Goal: Task Accomplishment & Management: Manage account settings

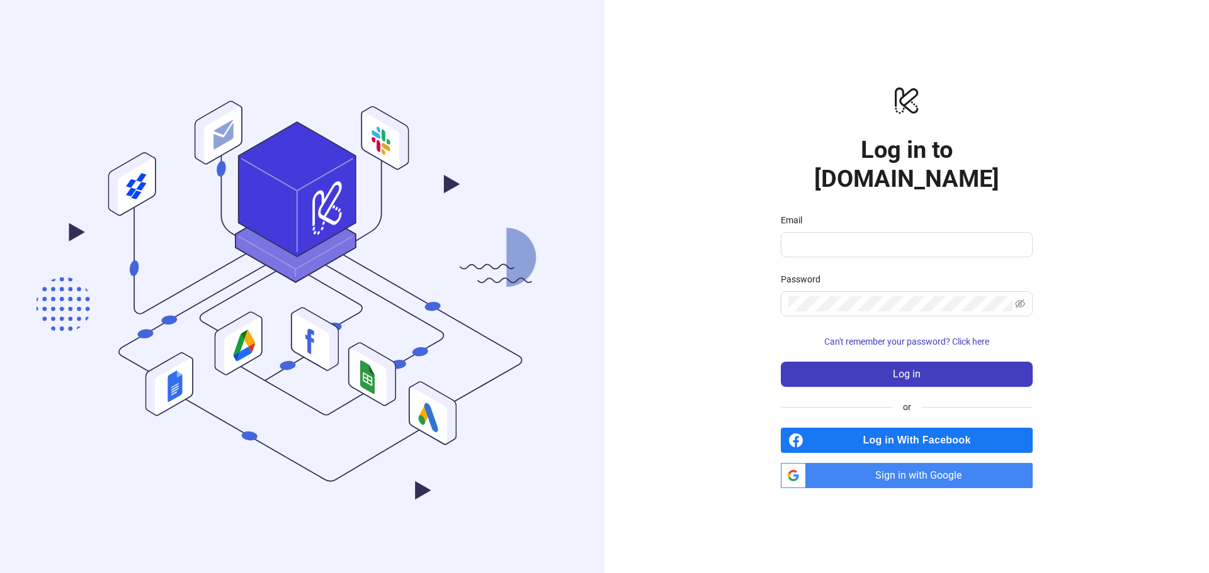
click at [879, 213] on div "Email" at bounding box center [907, 222] width 252 height 19
drag, startPoint x: 868, startPoint y: 227, endPoint x: 856, endPoint y: 257, distance: 32.5
click at [868, 237] on input "Email" at bounding box center [905, 244] width 234 height 15
click at [0, 573] on com-1password-button at bounding box center [0, 573] width 0 height 0
click at [1022, 237] on input "Email" at bounding box center [905, 244] width 234 height 15
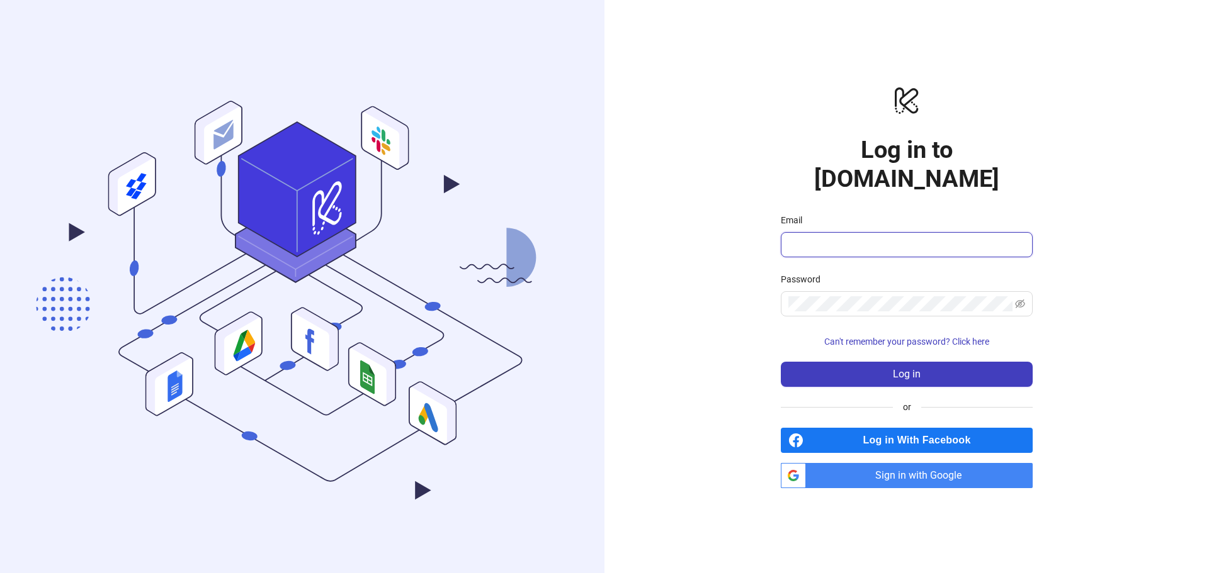
click at [0, 573] on com-1password-button at bounding box center [0, 573] width 0 height 0
click at [1199, 277] on div "logo/logo-mobile Log in to Kitchn.io Email Password Can't remember your passwor…" at bounding box center [906, 286] width 604 height 573
click at [889, 472] on span "Sign in with Google" at bounding box center [922, 475] width 222 height 25
click at [863, 464] on span "Sign in with Google" at bounding box center [922, 475] width 222 height 25
click at [825, 237] on input "Email" at bounding box center [905, 244] width 234 height 15
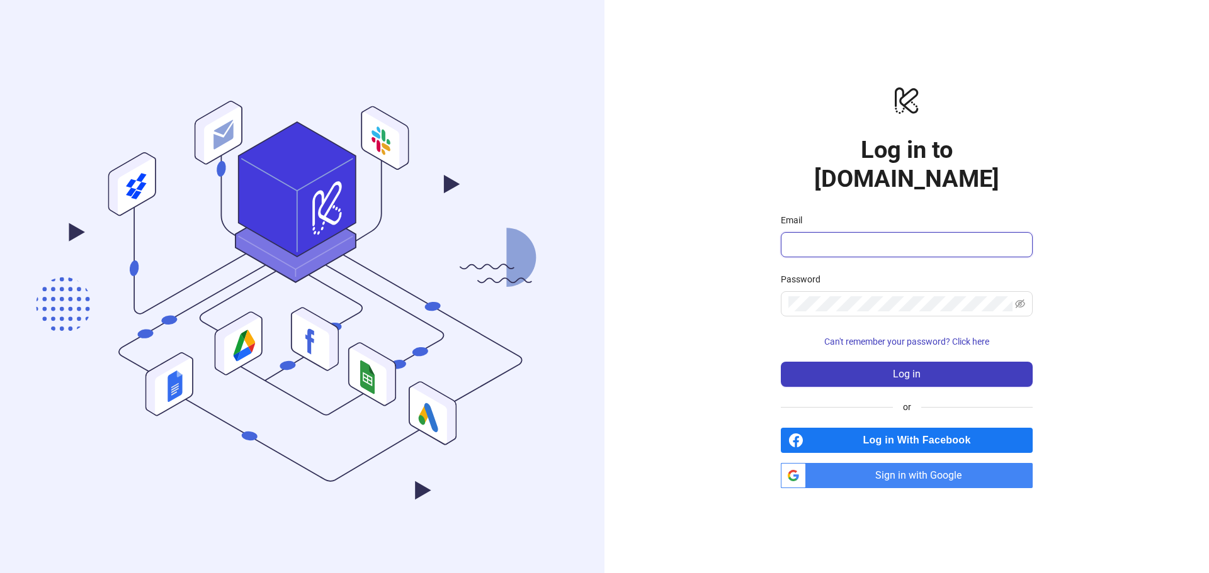
click at [913, 237] on input "Email" at bounding box center [905, 244] width 234 height 15
click at [698, 298] on div "logo/logo-mobile Log in to Kitchn.io Email Password Can't remember your passwor…" at bounding box center [906, 286] width 604 height 573
click at [845, 237] on input "Email" at bounding box center [905, 244] width 234 height 15
click at [844, 237] on input "Email" at bounding box center [905, 244] width 234 height 15
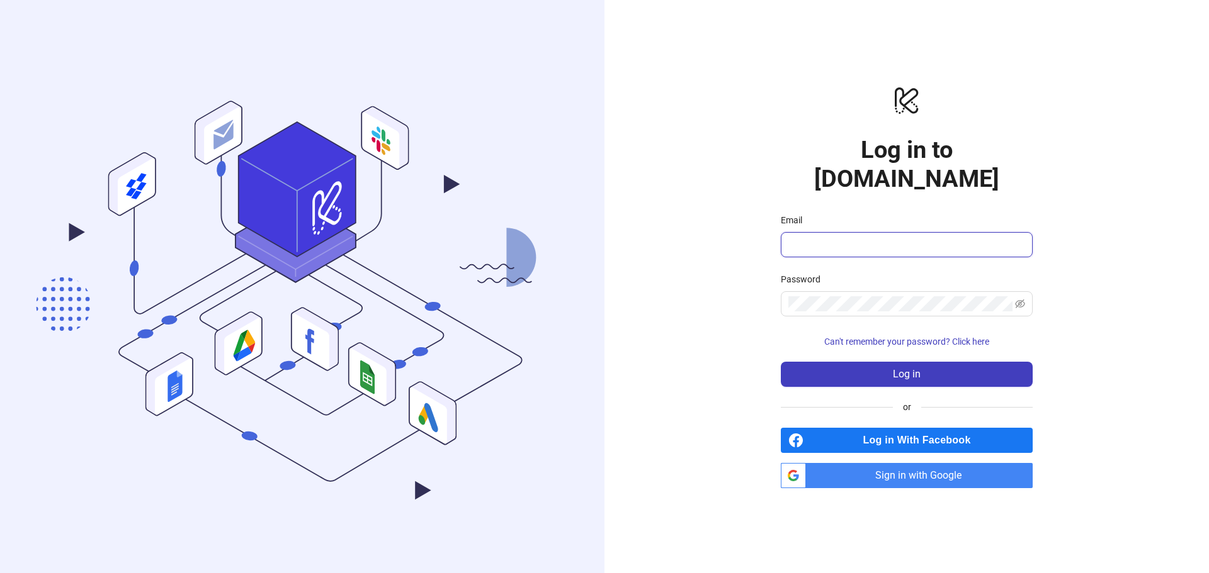
click at [844, 237] on input "Email" at bounding box center [905, 244] width 234 height 15
click at [833, 237] on input "Email" at bounding box center [905, 244] width 234 height 15
type input "**********"
click at [811, 362] on button "Log in" at bounding box center [907, 374] width 252 height 25
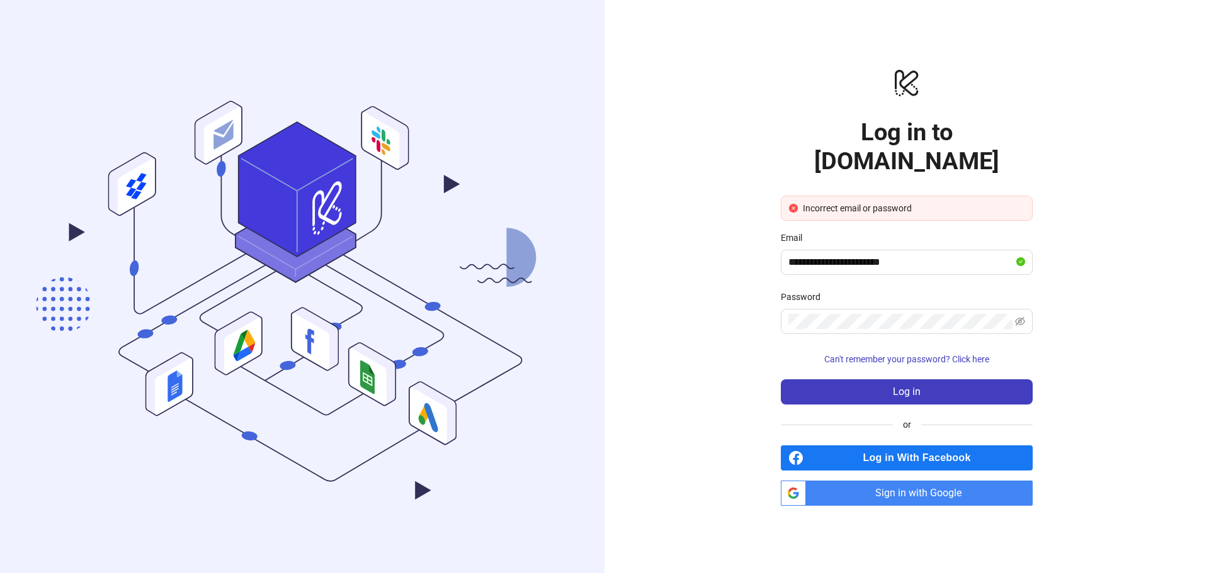
click at [797, 481] on link "btn_google_dark_normal_ios Created with Sketch. Sign in with Google" at bounding box center [907, 493] width 252 height 25
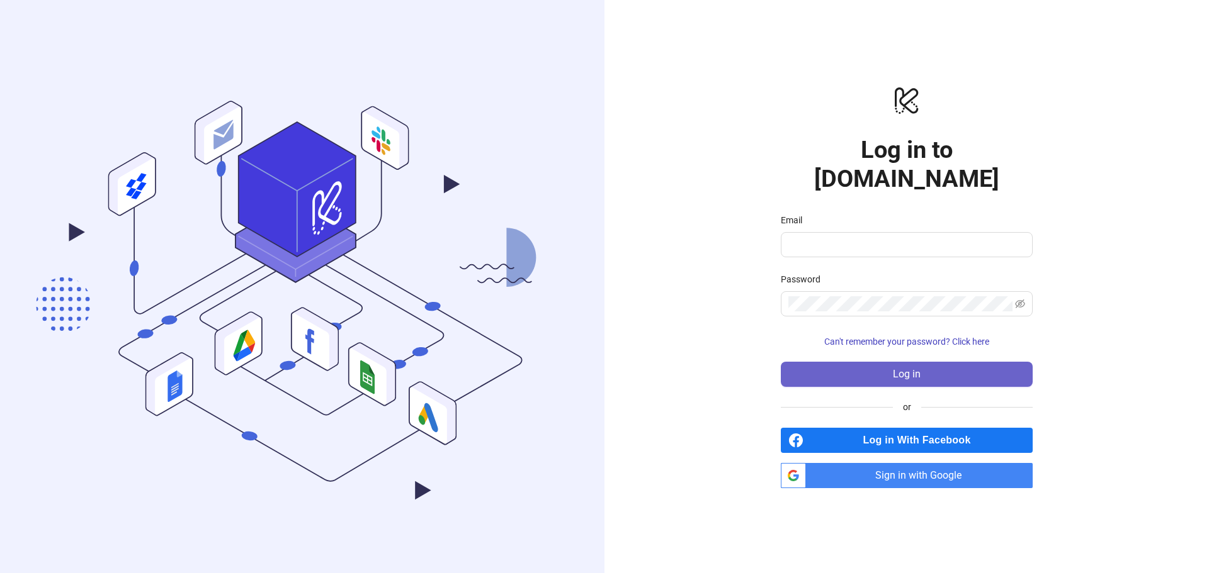
drag, startPoint x: 1100, startPoint y: 390, endPoint x: 1010, endPoint y: 353, distance: 97.6
click at [1100, 388] on div "logo/logo-mobile Log in to [DOMAIN_NAME] Email Password Can't remember your pas…" at bounding box center [906, 286] width 604 height 573
click at [821, 463] on span "Sign in with Google" at bounding box center [922, 475] width 222 height 25
click at [794, 246] on form "Email Password Can't remember your password? Click here Log in" at bounding box center [907, 300] width 252 height 174
click at [799, 237] on input "Email" at bounding box center [905, 244] width 234 height 15
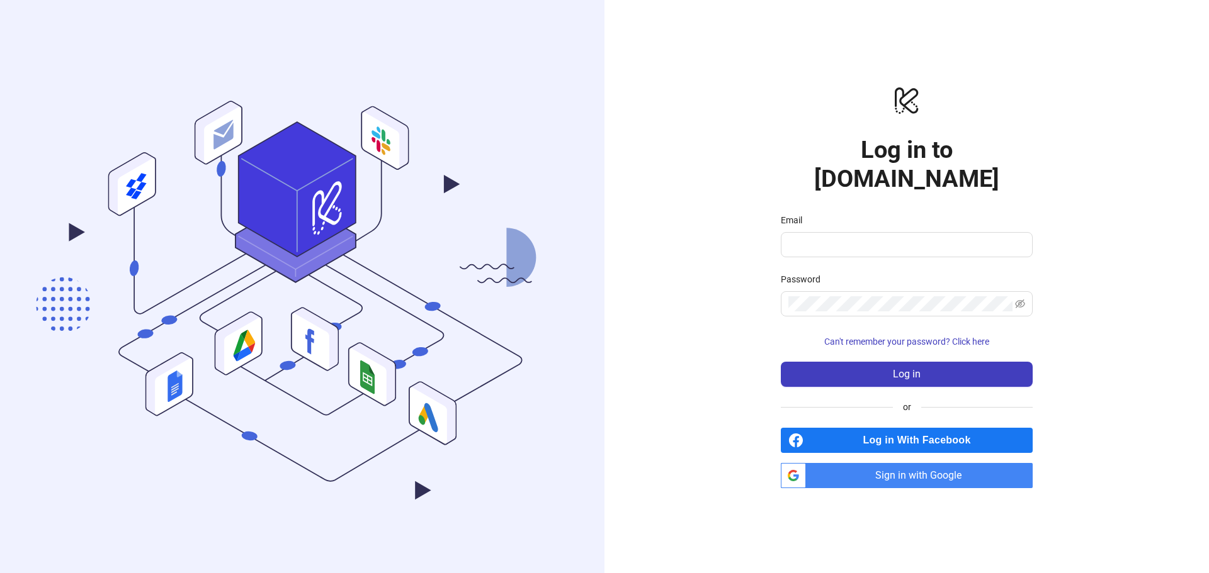
click at [822, 213] on div "Email" at bounding box center [907, 222] width 252 height 19
click at [816, 237] on input "Email" at bounding box center [905, 244] width 234 height 15
click at [874, 463] on span "Sign in with Google" at bounding box center [922, 475] width 222 height 25
click at [900, 463] on span "Sign in with Google" at bounding box center [922, 475] width 222 height 25
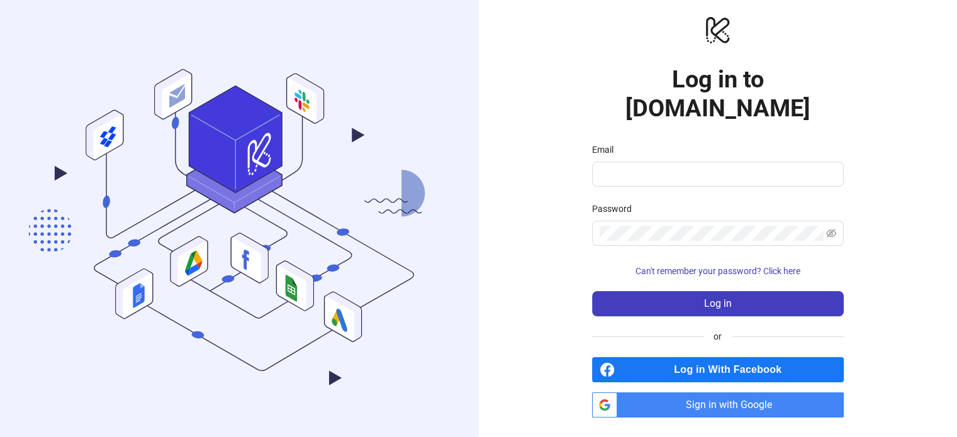
scroll to position [9, 0]
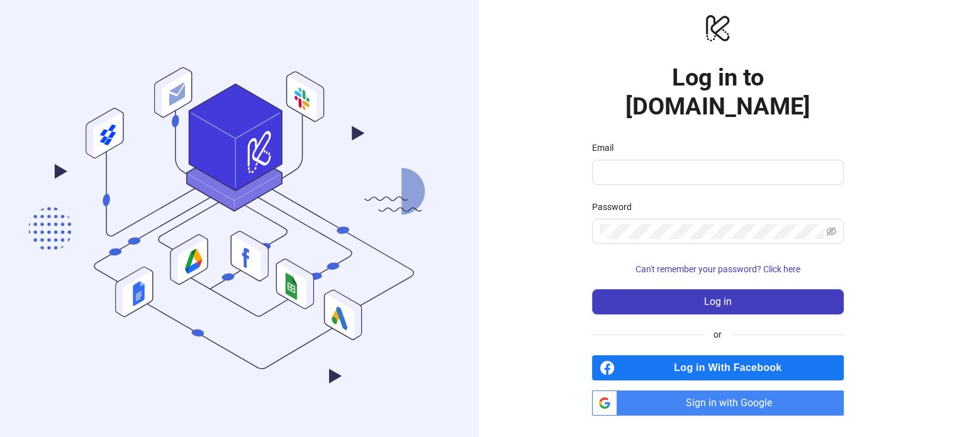
click at [663, 391] on span "Sign in with Google" at bounding box center [734, 403] width 222 height 25
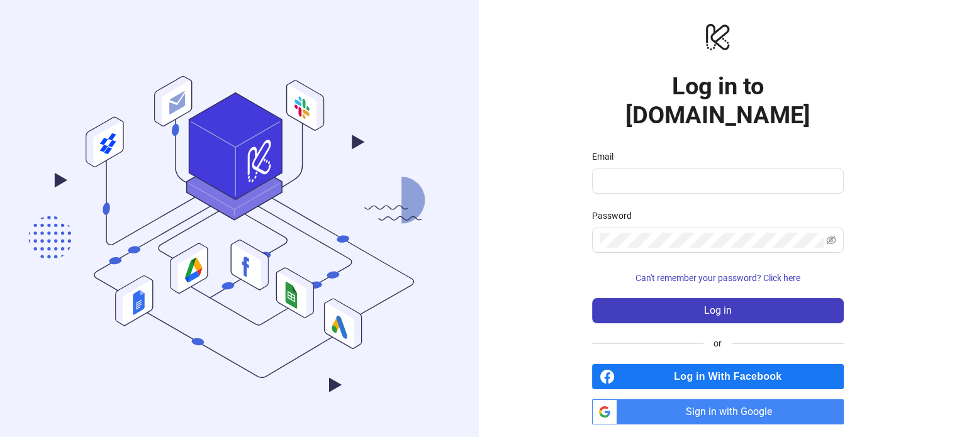
drag, startPoint x: 544, startPoint y: 152, endPoint x: 572, endPoint y: 176, distance: 36.2
click at [544, 153] on div "logo/logo-mobile Log in to Kitchn.io Email Password Can't remember your passwor…" at bounding box center [718, 223] width 479 height 447
click at [638, 174] on input "Email" at bounding box center [717, 181] width 234 height 15
drag, startPoint x: 706, startPoint y: 393, endPoint x: 636, endPoint y: 198, distance: 207.3
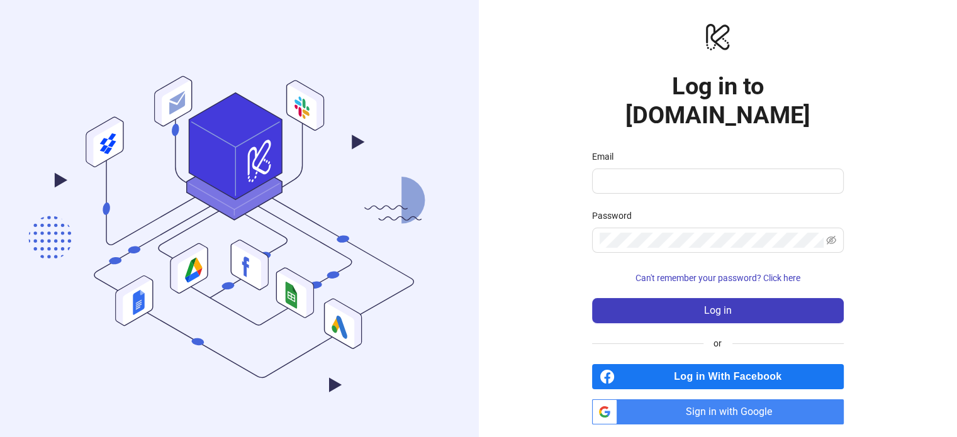
click at [636, 209] on label "Password" at bounding box center [616, 216] width 48 height 14
click at [645, 169] on span at bounding box center [718, 181] width 252 height 25
click at [643, 169] on span at bounding box center [718, 181] width 252 height 25
click at [640, 174] on input "Email" at bounding box center [717, 181] width 234 height 15
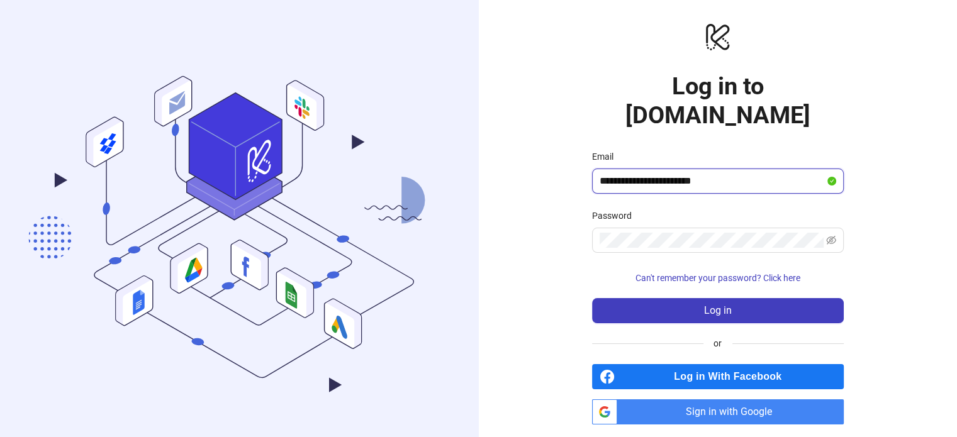
type input "**********"
click at [714, 400] on span "Sign in with Google" at bounding box center [734, 412] width 222 height 25
click at [249, 115] on polygon at bounding box center [235, 146] width 93 height 107
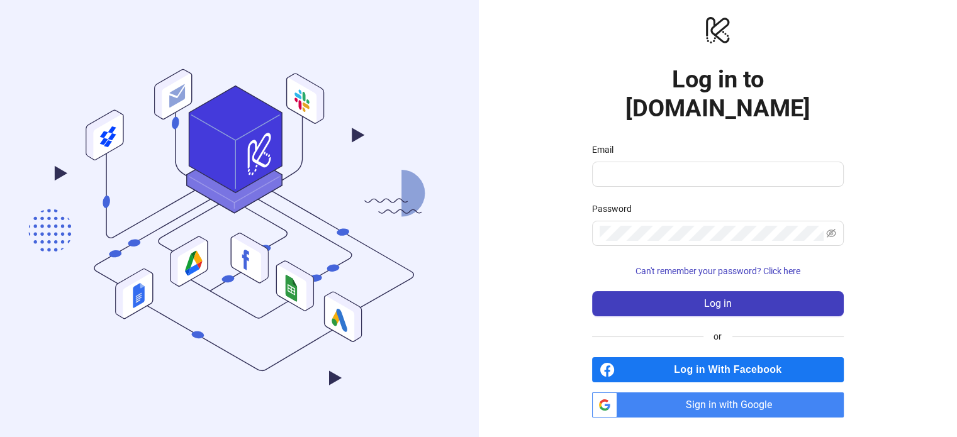
scroll to position [9, 0]
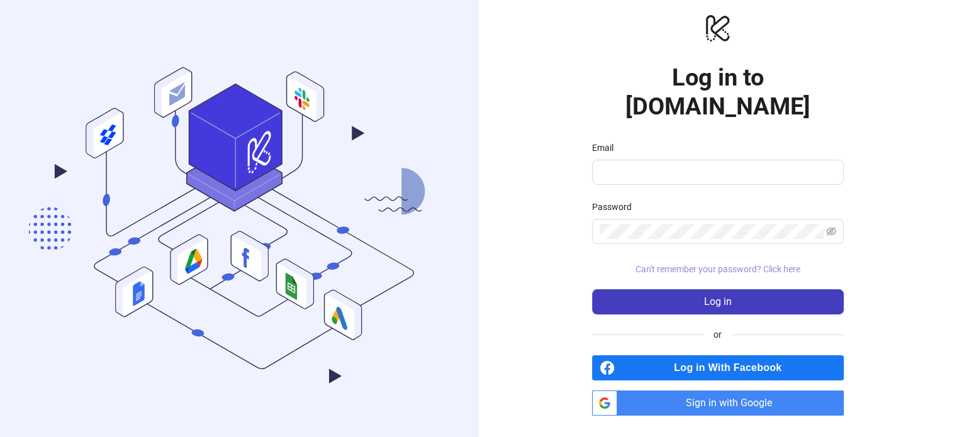
click at [757, 264] on span "Can't remember your password? Click here" at bounding box center [718, 269] width 165 height 10
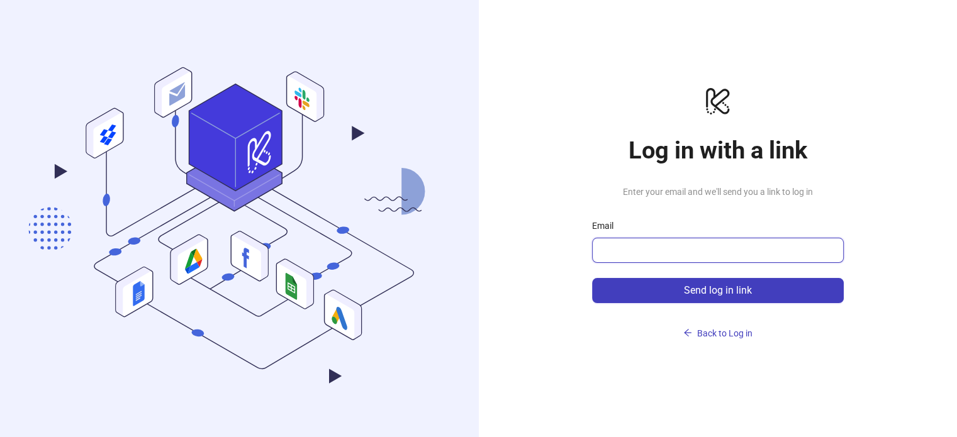
click at [636, 251] on input "Email" at bounding box center [717, 250] width 234 height 15
paste input "**********"
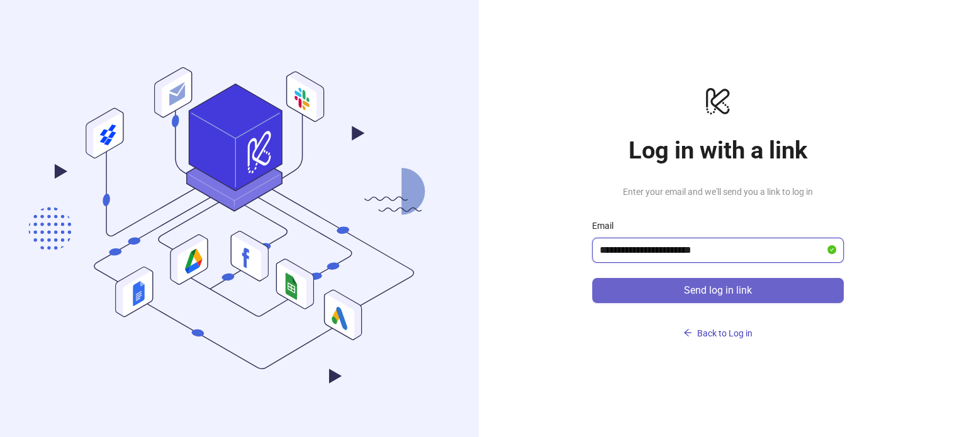
type input "**********"
click at [710, 290] on span "Send log in link" at bounding box center [718, 290] width 68 height 11
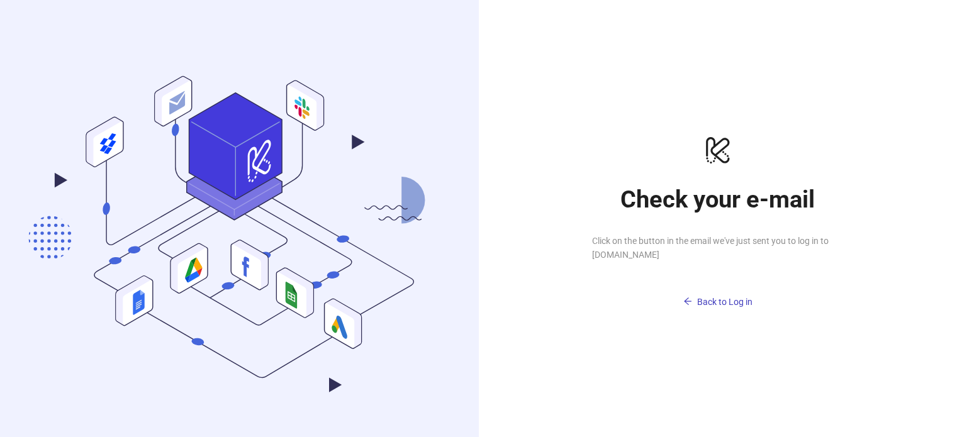
click at [585, 118] on div "logo/logo-mobile Check your e-mail Click on the button in the email we've just …" at bounding box center [718, 223] width 479 height 447
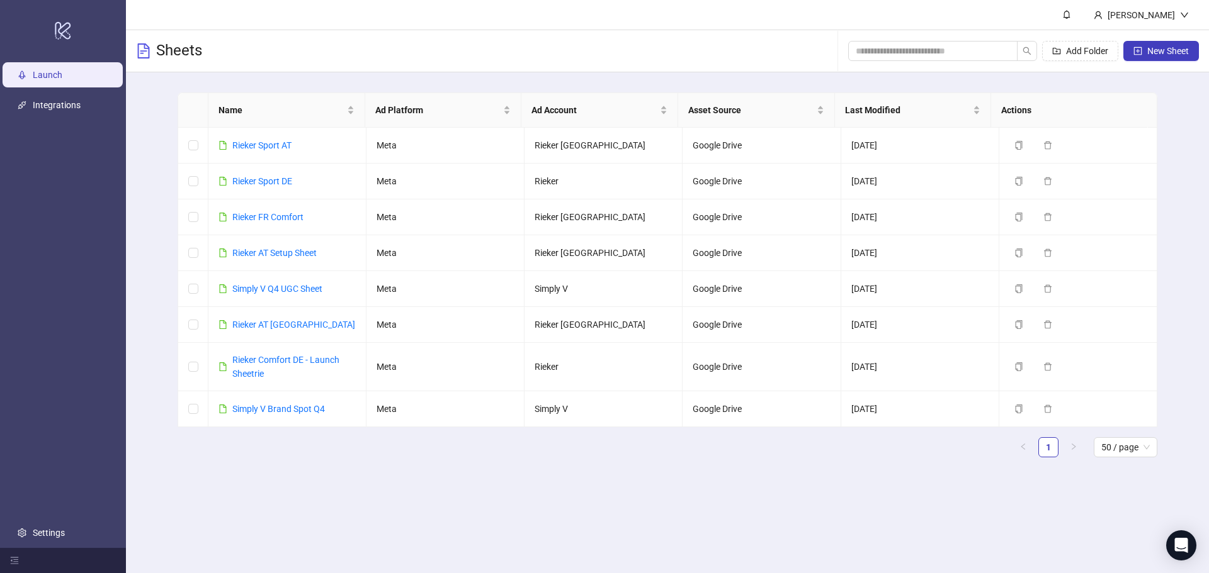
click at [351, 477] on main "Name Ad Platform Ad Account Asset Source Last Modified Actions Rieker Sport AT …" at bounding box center [667, 279] width 1000 height 415
click at [73, 110] on link "Integrations" at bounding box center [57, 105] width 48 height 10
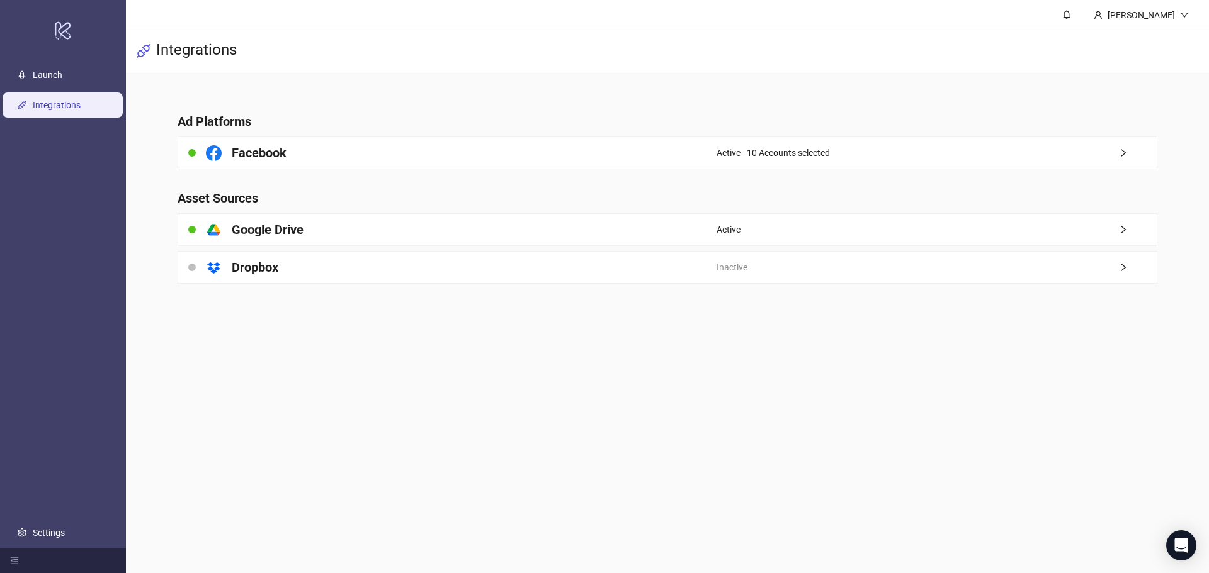
click at [477, 352] on main "[PERSON_NAME] Integrations Ad Platforms Facebook Active - 10 Accounts selected …" at bounding box center [667, 286] width 1083 height 573
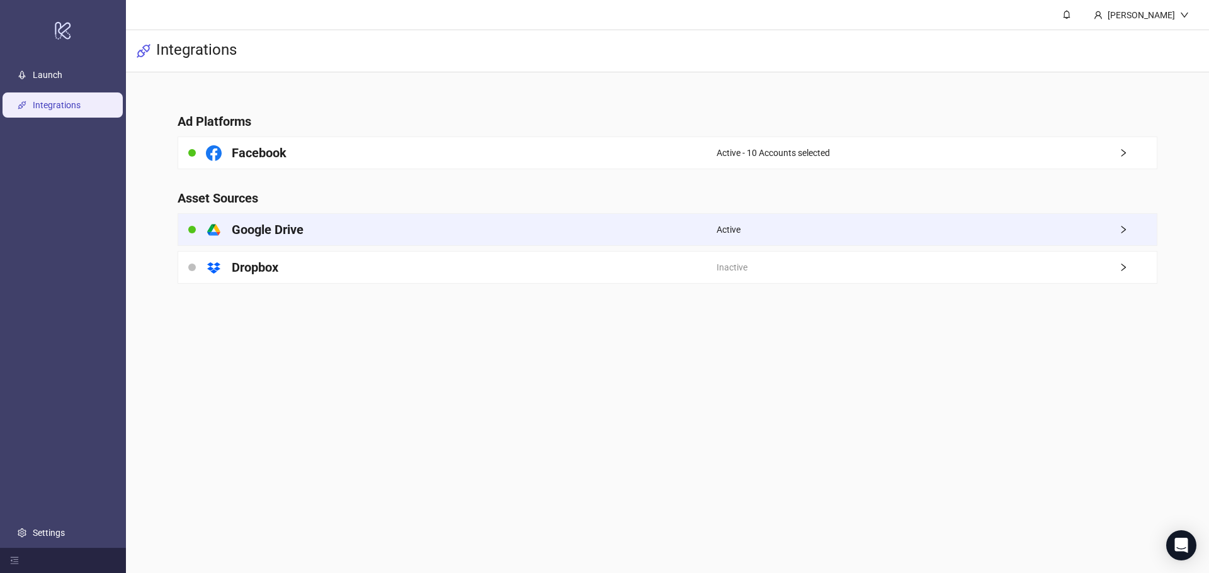
drag, startPoint x: 68, startPoint y: 60, endPoint x: 334, endPoint y: 237, distance: 319.3
click at [69, 60] on ul "Launch Integrations Settings" at bounding box center [63, 304] width 126 height 488
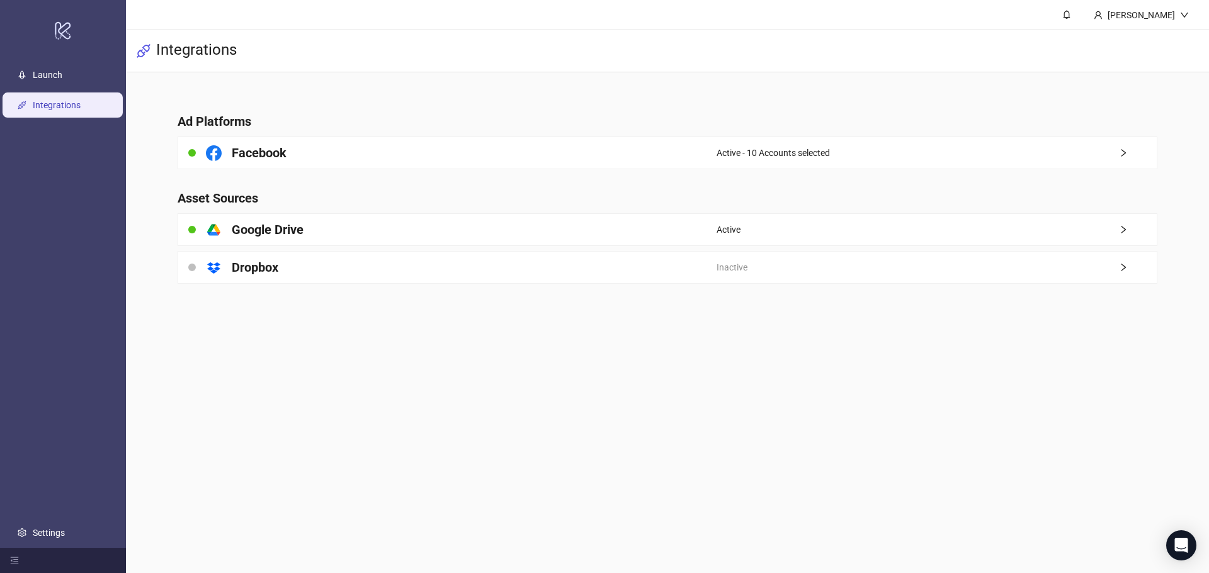
click at [415, 444] on main "[PERSON_NAME] Integrations Ad Platforms Facebook Active - 10 Accounts selected …" at bounding box center [667, 286] width 1083 height 573
click at [59, 70] on link "Launch" at bounding box center [48, 75] width 30 height 10
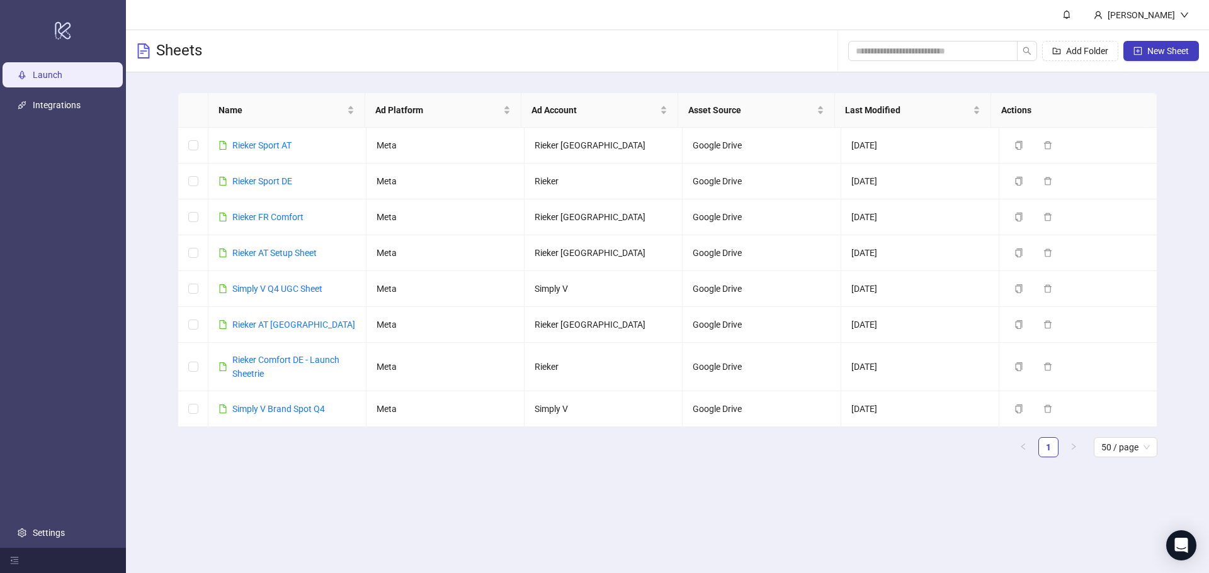
click at [362, 502] on main "[PERSON_NAME] Sheets Add Folder New Sheet Name Ad Platform Ad Account Asset Sou…" at bounding box center [667, 286] width 1083 height 573
